Goal: Information Seeking & Learning: Learn about a topic

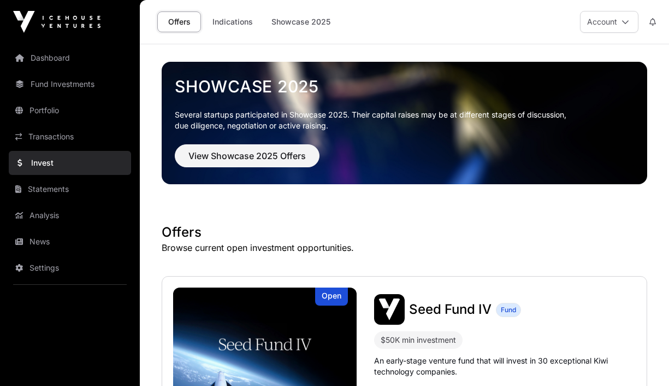
scroll to position [268, 0]
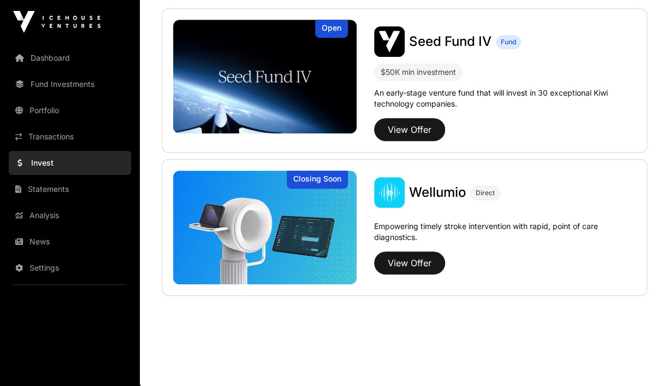
click at [36, 159] on link "Invest" at bounding box center [70, 163] width 122 height 24
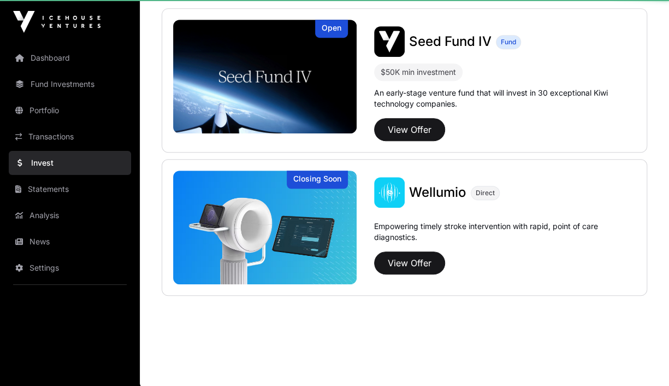
scroll to position [0, 0]
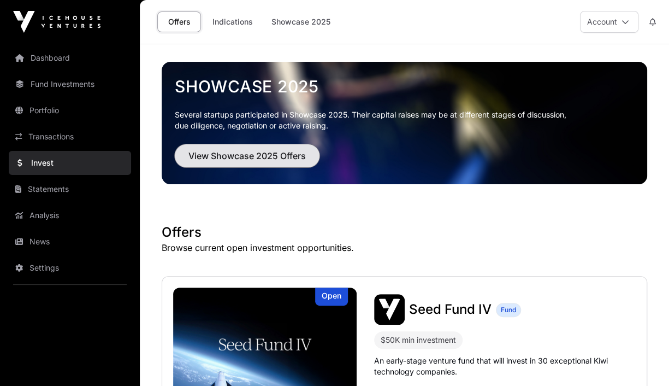
click at [240, 155] on span "View Showcase 2025 Offers" at bounding box center [246, 155] width 117 height 13
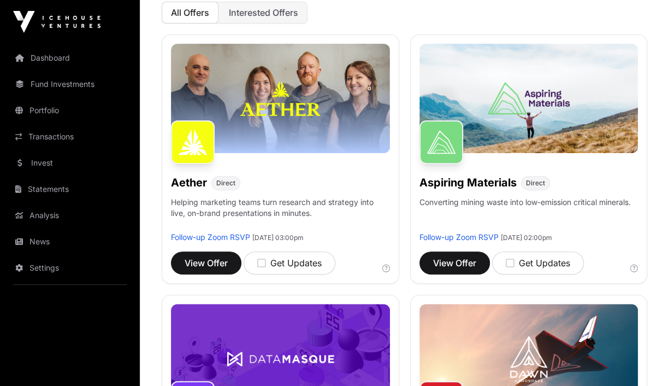
scroll to position [144, 0]
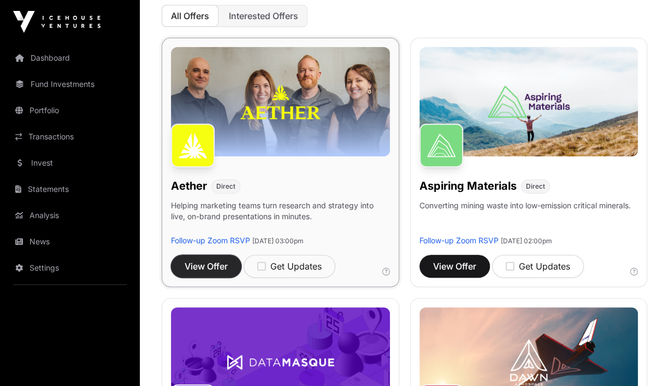
click at [192, 262] on span "View Offer" at bounding box center [206, 265] width 43 height 13
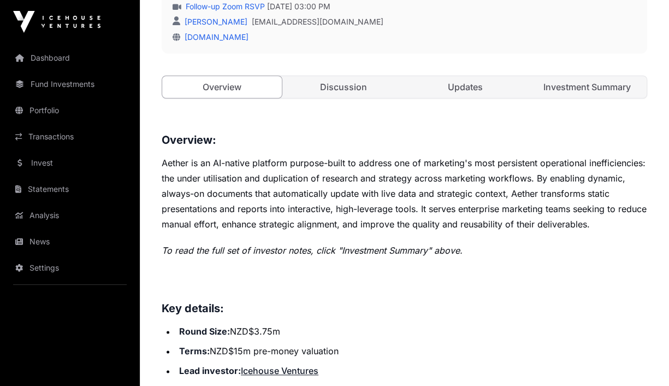
scroll to position [439, 0]
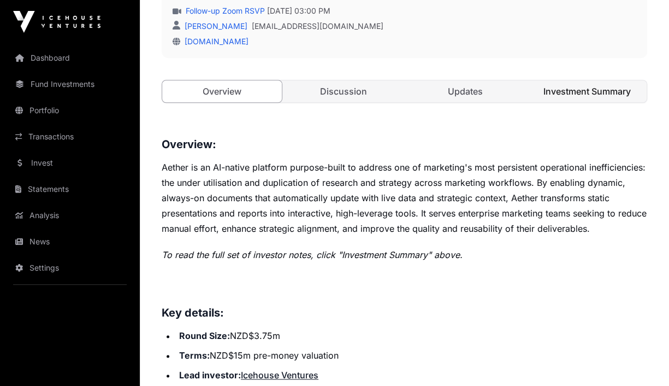
click at [588, 92] on link "Investment Summary" at bounding box center [587, 91] width 120 height 22
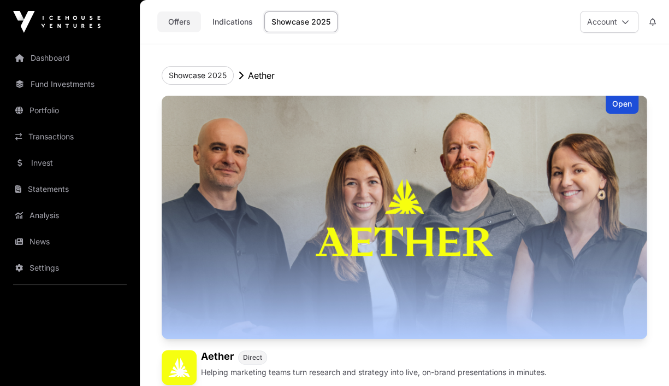
click at [179, 21] on link "Offers" at bounding box center [179, 21] width 44 height 21
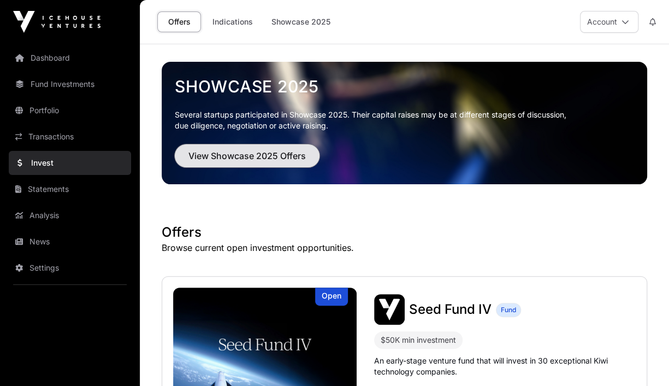
click at [274, 161] on span "View Showcase 2025 Offers" at bounding box center [246, 155] width 117 height 13
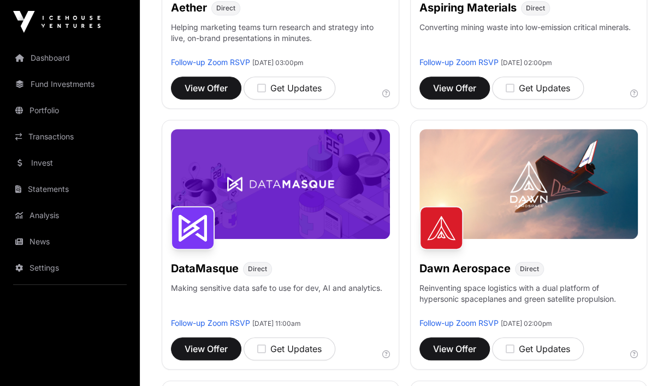
scroll to position [421, 0]
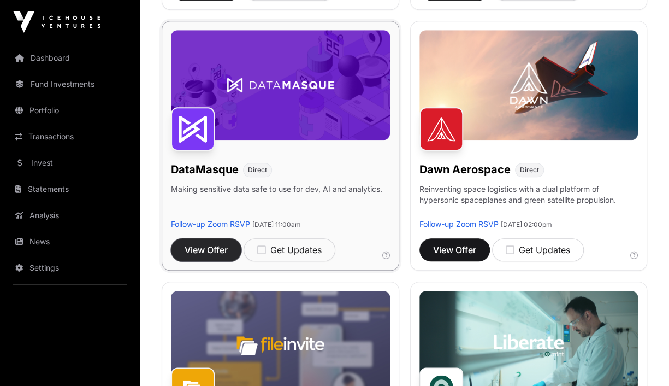
click at [211, 243] on span "View Offer" at bounding box center [206, 249] width 43 height 13
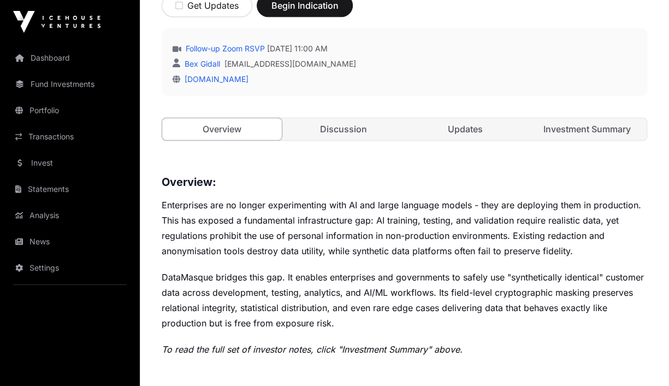
scroll to position [405, 0]
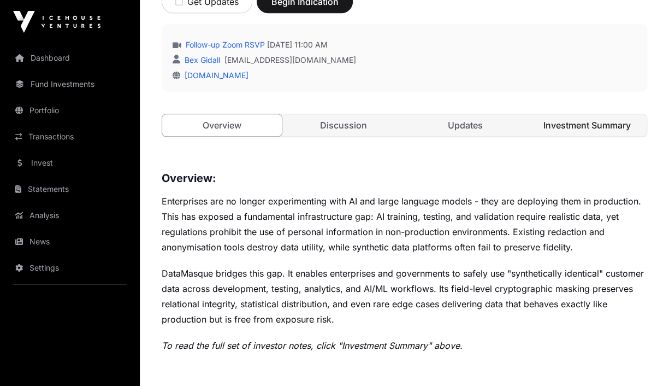
click at [601, 123] on link "Investment Summary" at bounding box center [587, 125] width 120 height 22
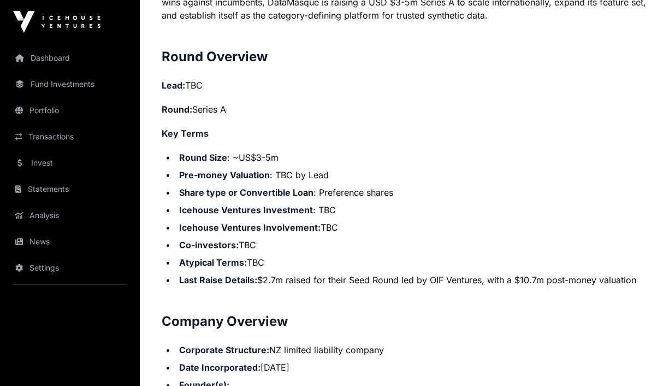
scroll to position [1073, 0]
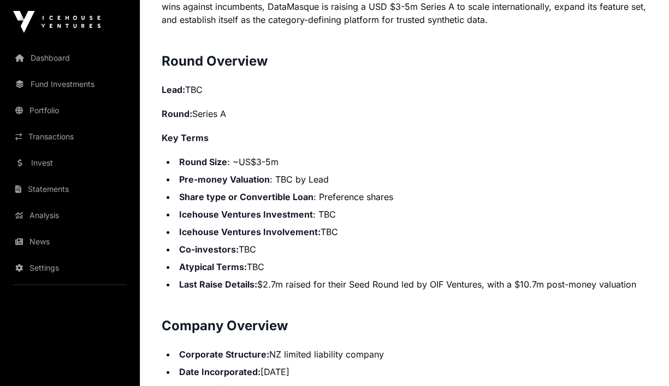
click at [448, 116] on p "Round: Series A" at bounding box center [405, 113] width 486 height 13
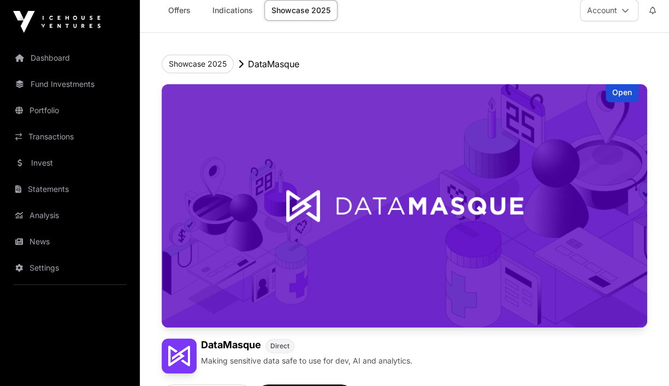
scroll to position [0, 0]
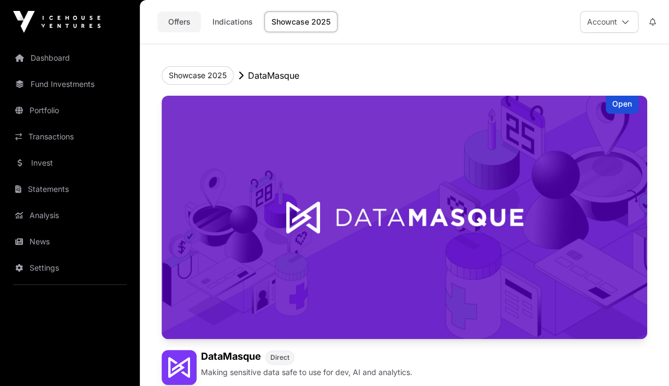
click at [178, 22] on link "Offers" at bounding box center [179, 21] width 44 height 21
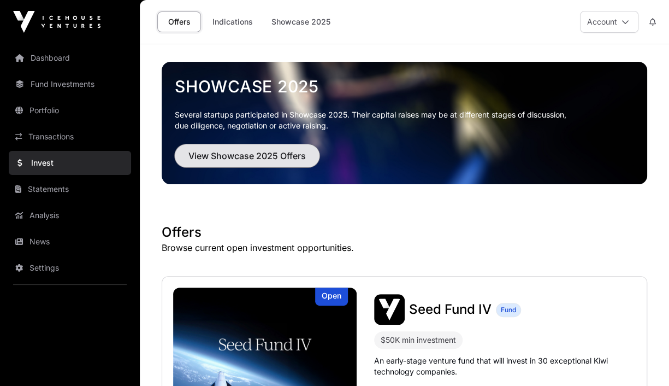
click at [250, 156] on span "View Showcase 2025 Offers" at bounding box center [246, 155] width 117 height 13
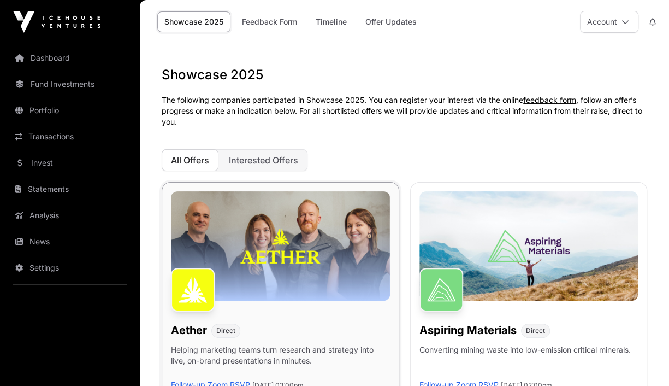
click at [280, 265] on img at bounding box center [280, 245] width 219 height 109
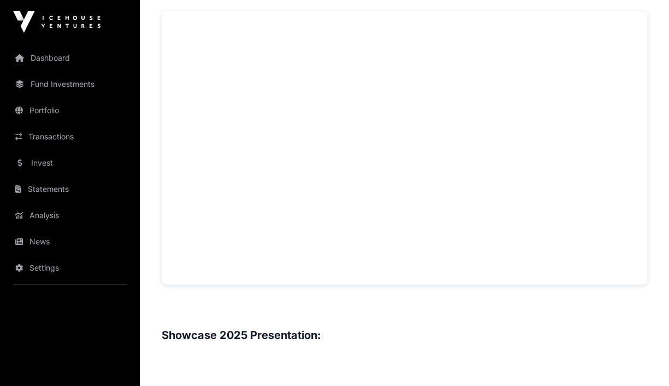
scroll to position [317, 0]
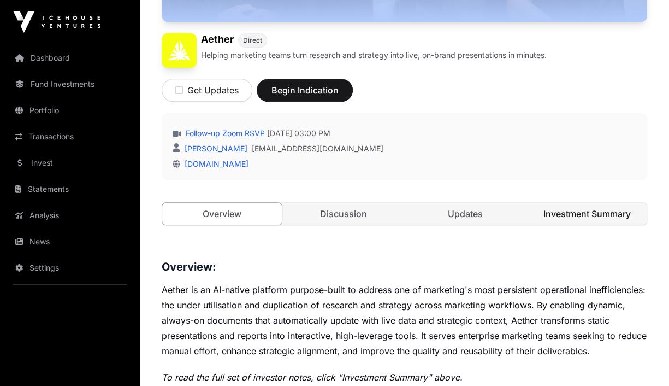
click at [552, 209] on link "Investment Summary" at bounding box center [587, 214] width 120 height 22
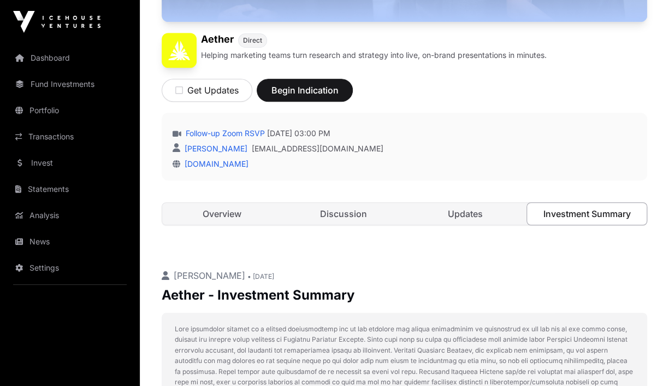
click at [554, 212] on link "Investment Summary" at bounding box center [587, 213] width 121 height 23
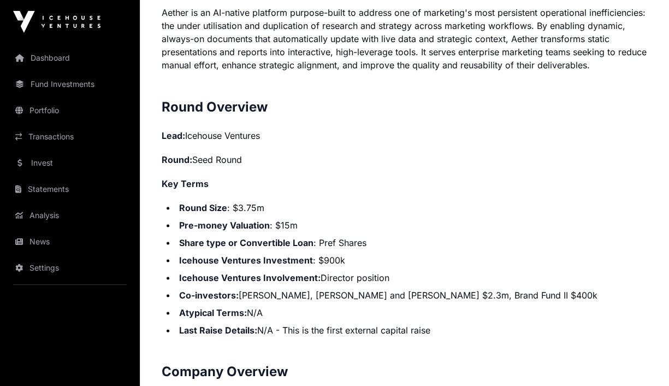
scroll to position [931, 0]
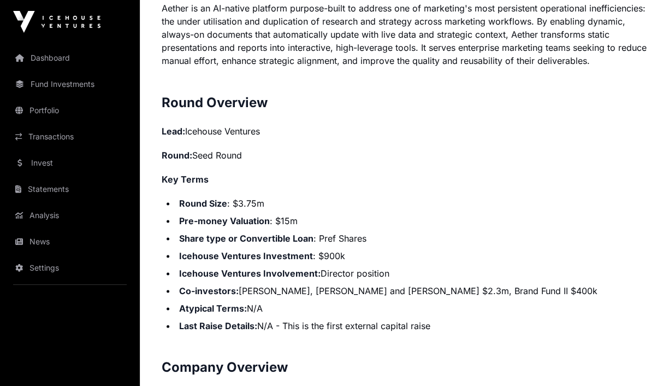
click at [472, 310] on li "Atypical Terms: N/A" at bounding box center [411, 307] width 471 height 13
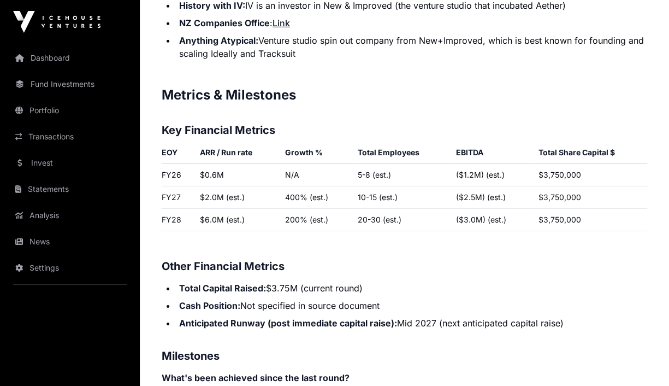
scroll to position [1636, 0]
